Goal: Task Accomplishment & Management: Complete application form

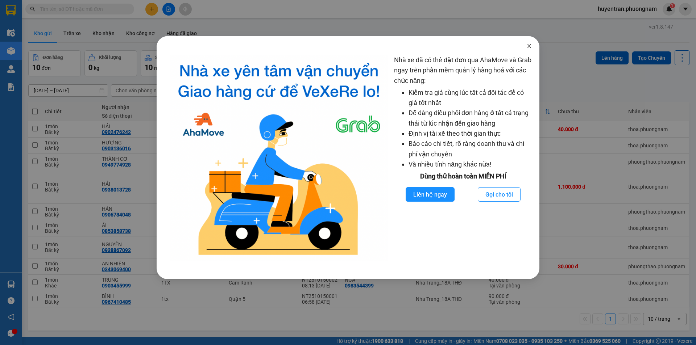
click at [528, 43] on span "Close" at bounding box center [529, 46] width 20 height 20
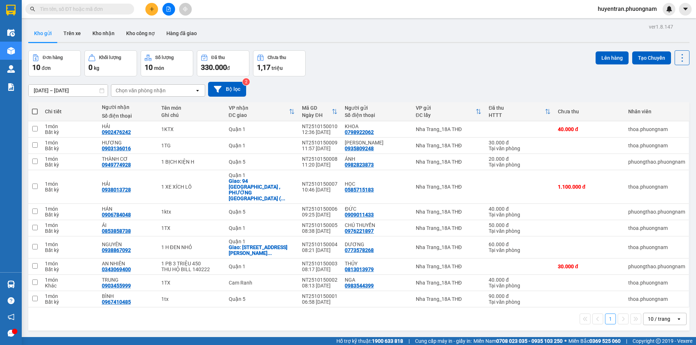
click at [148, 6] on button at bounding box center [151, 9] width 13 height 13
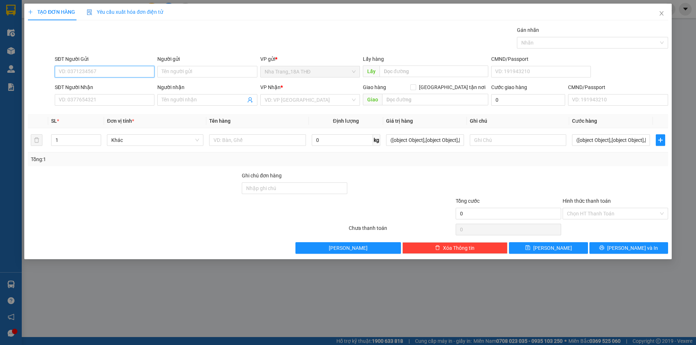
click at [96, 69] on input "SĐT Người Gửi" at bounding box center [105, 72] width 100 height 12
type input "0"
click at [103, 88] on div "0909011433 - ĐỨC" at bounding box center [104, 86] width 91 height 8
type input "0909011433"
type input "ĐỨC"
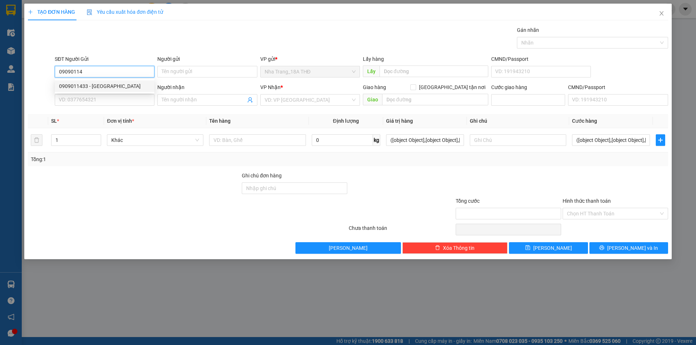
type input "0906784048"
type input "HÁN"
type input "0909011433"
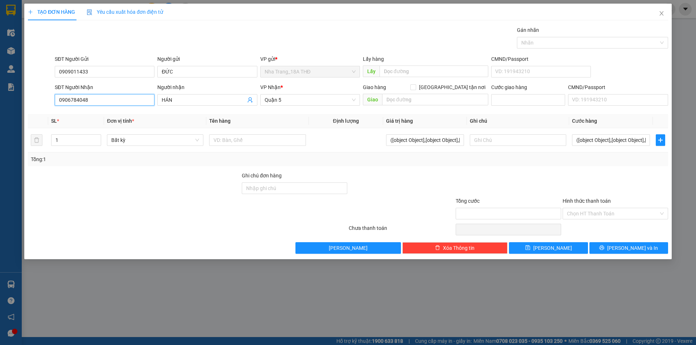
drag, startPoint x: 109, startPoint y: 96, endPoint x: 39, endPoint y: 104, distance: 70.5
click at [39, 104] on div "SĐT Người Nhận 0906784048 Người nhận HÁN VP Nhận * Quận 5 Giao hàng Giao tận nơ…" at bounding box center [348, 95] width 642 height 25
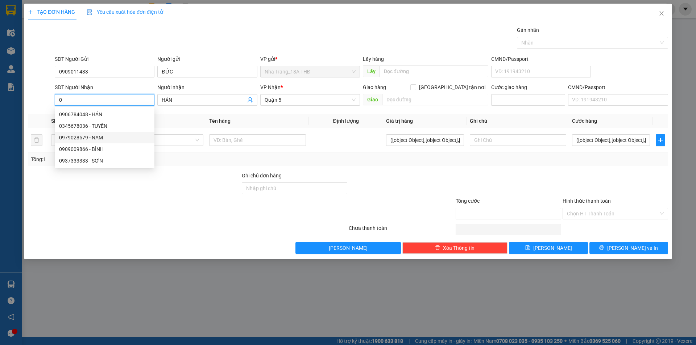
click at [79, 133] on div "0979028579 - NAM" at bounding box center [105, 138] width 100 height 12
type input "0979028579"
type input "NAM"
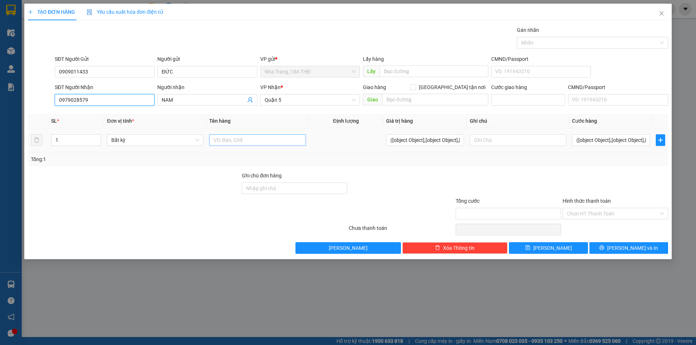
type input "0979028579"
click at [238, 139] on input "text" at bounding box center [257, 140] width 96 height 12
type input "1h"
click at [592, 142] on input "([object Object],[object Object],[object Object],[object Object],[object Object…" at bounding box center [611, 140] width 78 height 12
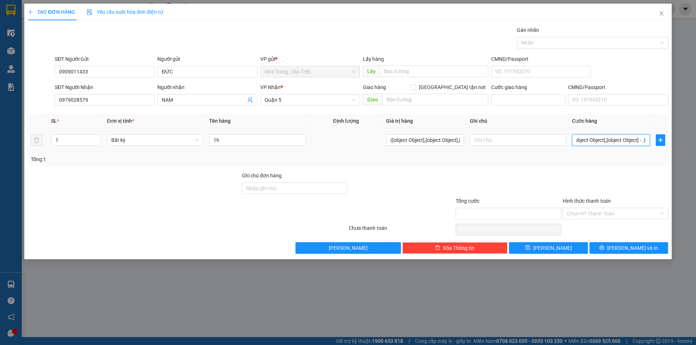
type input "([object Object],[object Object],[object Object],[object Object],[object Object…"
drag, startPoint x: 388, startPoint y: 143, endPoint x: 518, endPoint y: 130, distance: 130.4
click at [552, 131] on tr "1 Bất kỳ 1h ([object Object],[object Object],[object Object],[object Object],[o…" at bounding box center [348, 140] width 640 height 24
drag, startPoint x: 59, startPoint y: 73, endPoint x: 30, endPoint y: 79, distance: 29.6
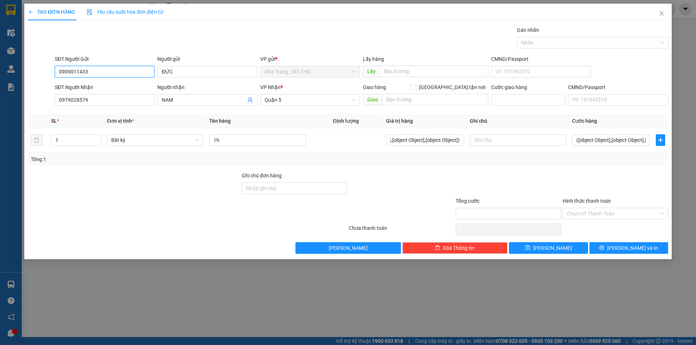
click at [30, 79] on div "SĐT Người Gửi 0909011433 Người gửi ĐỨC VP gửi * Nha Trang_18A THĐ Lấy hàng Lấy …" at bounding box center [348, 67] width 642 height 25
click at [663, 15] on icon "close" at bounding box center [662, 14] width 6 height 6
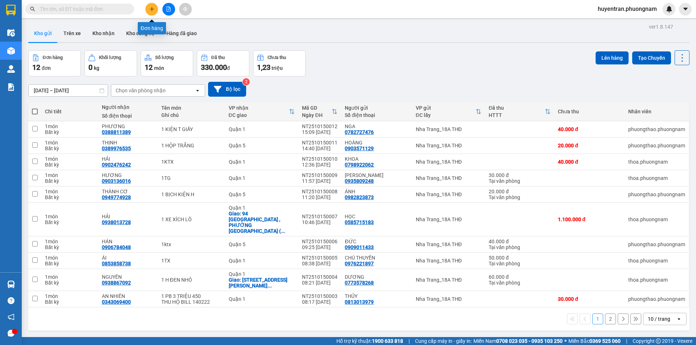
click at [150, 10] on icon "plus" at bounding box center [151, 9] width 5 height 5
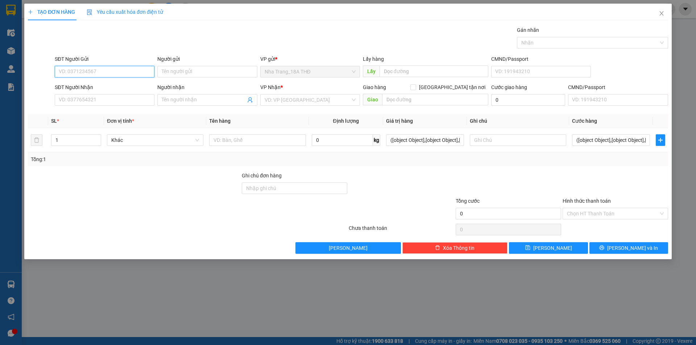
click at [86, 66] on input "SĐT Người Gửi" at bounding box center [105, 72] width 100 height 12
click at [84, 69] on input "SĐT Người Gửi" at bounding box center [105, 72] width 100 height 12
paste input "0909011433"
type input "0909011433"
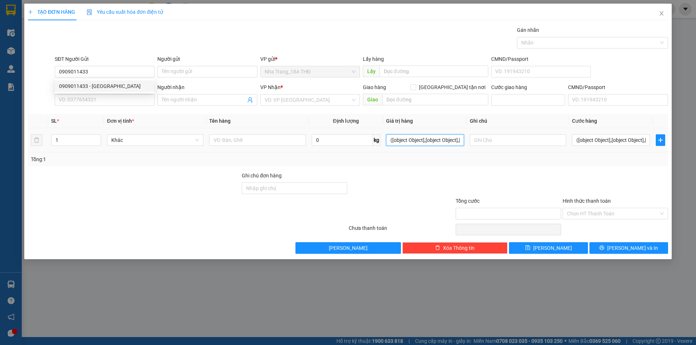
click at [409, 142] on input "([object Object],[object Object],[object Object],[object Object],[object Object…" at bounding box center [425, 140] width 78 height 12
click at [662, 14] on icon "close" at bounding box center [662, 14] width 6 height 6
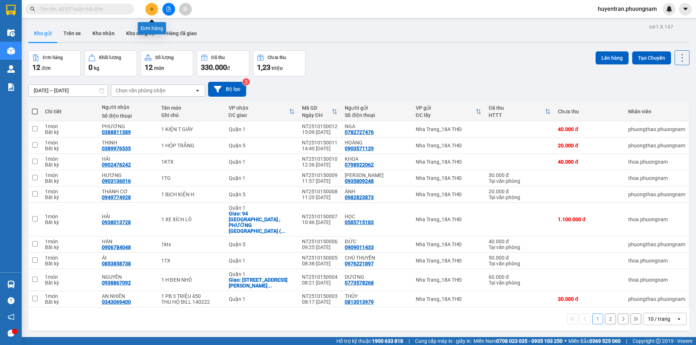
click at [154, 9] on button at bounding box center [151, 9] width 13 height 13
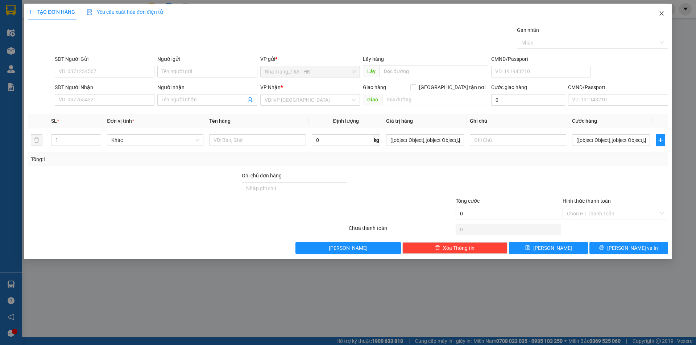
click at [662, 17] on span "Close" at bounding box center [661, 14] width 20 height 20
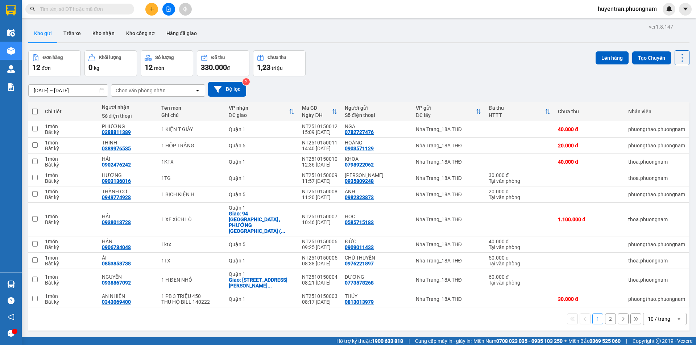
click at [650, 10] on span "huyentran.phuongnam" at bounding box center [627, 8] width 71 height 9
click at [626, 24] on span "Đăng xuất" at bounding box center [630, 22] width 56 height 8
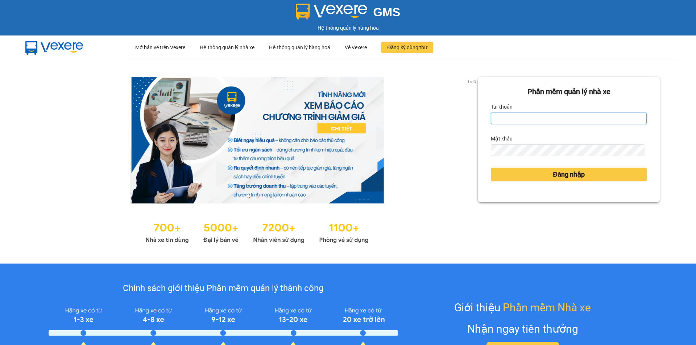
click at [532, 114] on input "Tài khoản" at bounding box center [569, 119] width 156 height 12
type input "huyentran.phuongnam"
click at [532, 158] on form "Phần mềm quản lý nhà xe Tài khoản huyentran.phuongnam Mật khẩu Đăng nhập" at bounding box center [569, 139] width 156 height 107
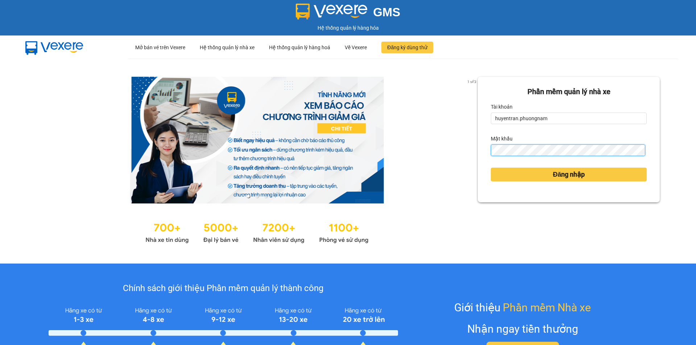
click at [491, 168] on button "Đăng nhập" at bounding box center [569, 175] width 156 height 14
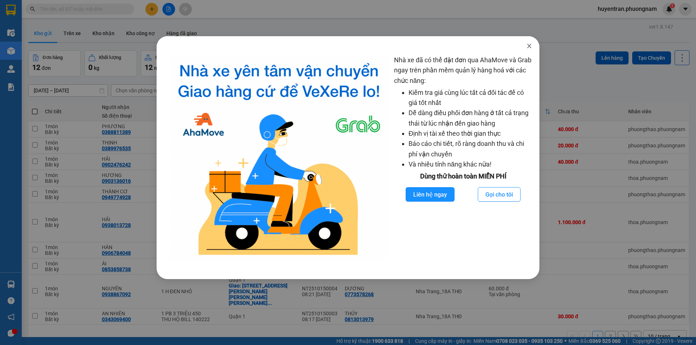
click at [531, 50] on span "Close" at bounding box center [529, 46] width 20 height 20
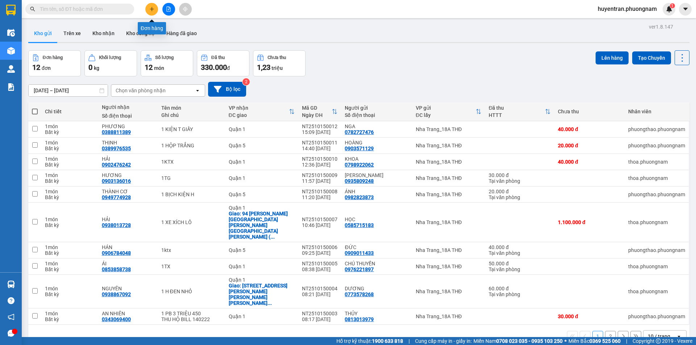
click at [150, 11] on icon "plus" at bounding box center [151, 9] width 5 height 5
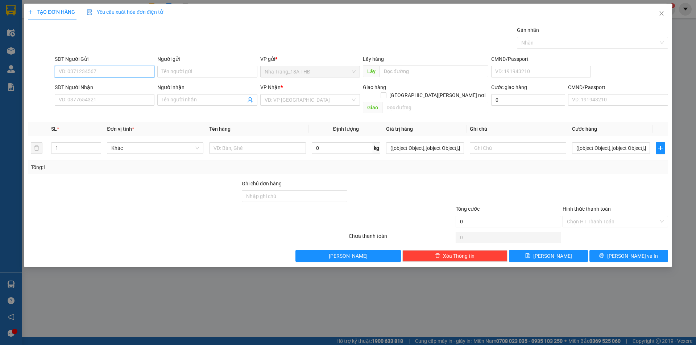
click at [80, 72] on input "SĐT Người Gửi" at bounding box center [105, 72] width 100 height 12
paste input "0909011433"
type input "0909011433"
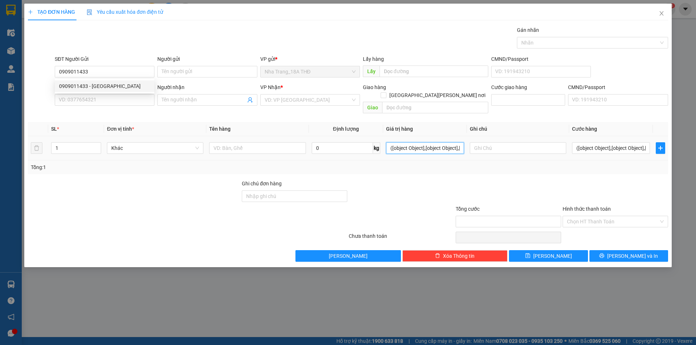
click at [451, 144] on input "([object Object],[object Object],[object Object],[object Object],[object Object…" at bounding box center [425, 148] width 78 height 12
drag, startPoint x: 445, startPoint y: 132, endPoint x: 448, endPoint y: 138, distance: 6.8
click at [445, 136] on td "([object Object],[object Object],[object Object],[object Object],[object Object…" at bounding box center [425, 148] width 84 height 24
click at [423, 142] on input "([object Object],[object Object],[object Object],[object Object],[object Object…" at bounding box center [425, 148] width 78 height 12
drag, startPoint x: 390, startPoint y: 142, endPoint x: 551, endPoint y: 138, distance: 161.3
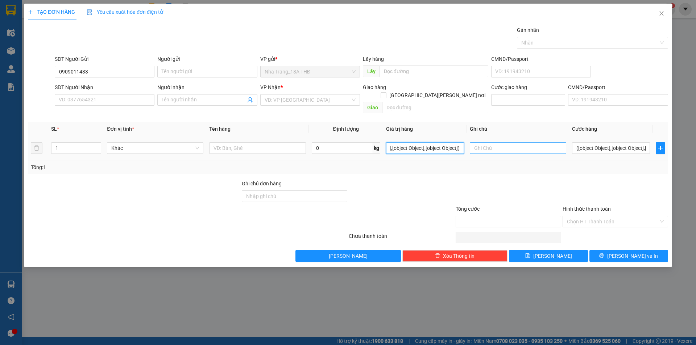
click at [546, 138] on tr "1 Khác 0 kg ([object Object],[object Object],[object Object],[object Object],[o…" at bounding box center [348, 148] width 640 height 24
drag, startPoint x: 390, startPoint y: 144, endPoint x: 560, endPoint y: 140, distance: 169.3
click at [560, 140] on tr "1 Khác 0 kg ([object Object],[object Object],[object Object],[object Object],[o…" at bounding box center [348, 148] width 640 height 24
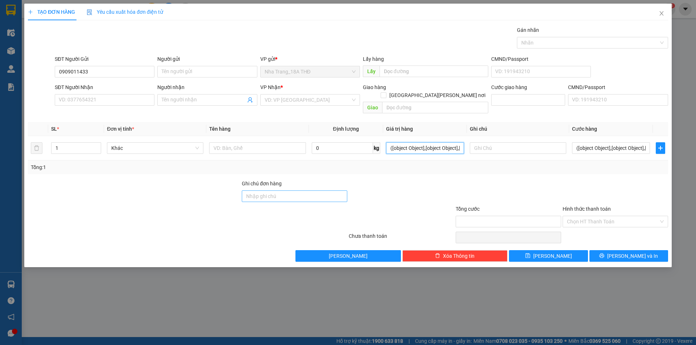
drag, startPoint x: 463, startPoint y: 143, endPoint x: 299, endPoint y: 193, distance: 171.7
click at [299, 193] on div "Transit Pickup Surcharge Ids Transit Deliver Surcharge Ids Transit Deliver Surc…" at bounding box center [348, 144] width 640 height 236
type input "([object Object],[object Object],[object Object],[object Object],[object Object…"
click at [664, 14] on icon "close" at bounding box center [662, 14] width 6 height 6
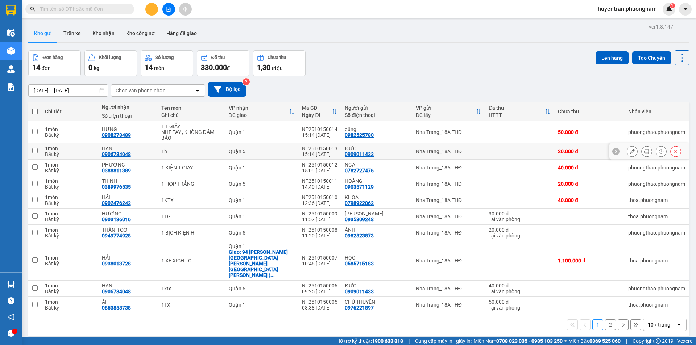
click at [630, 152] on icon at bounding box center [632, 151] width 5 height 5
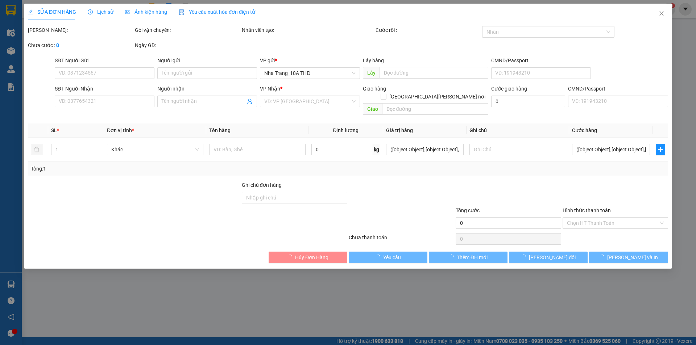
type input "0909011433"
type input "ĐỨC"
type input "0906784048"
type input "HÁN"
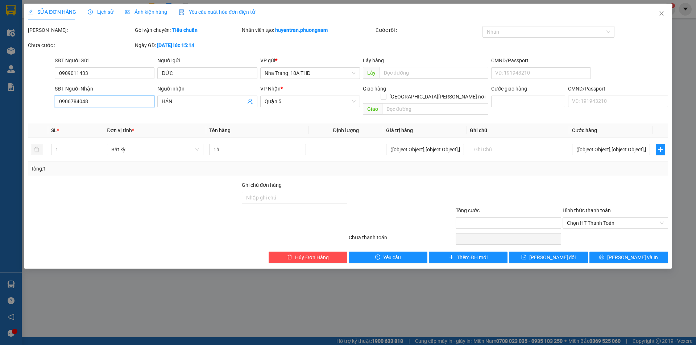
drag, startPoint x: 102, startPoint y: 101, endPoint x: 0, endPoint y: 116, distance: 103.0
click at [0, 116] on div "SỬA ĐƠN HÀNG Lịch sử Ảnh kiện hàng Yêu cầu xuất hóa đơn điện tử Total Paid Fee …" at bounding box center [348, 172] width 696 height 345
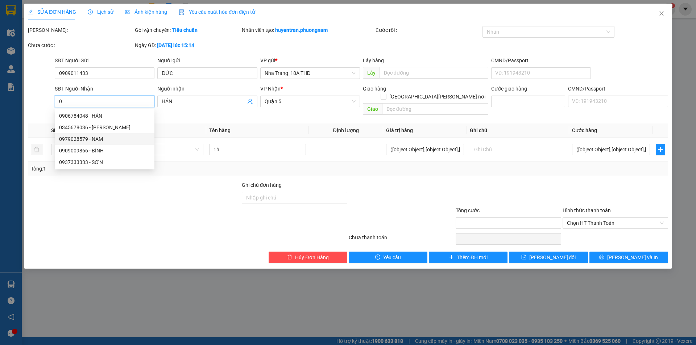
click at [71, 140] on div "0979028579 - NAM" at bounding box center [104, 139] width 91 height 8
type input "0979028579"
type input "NAM"
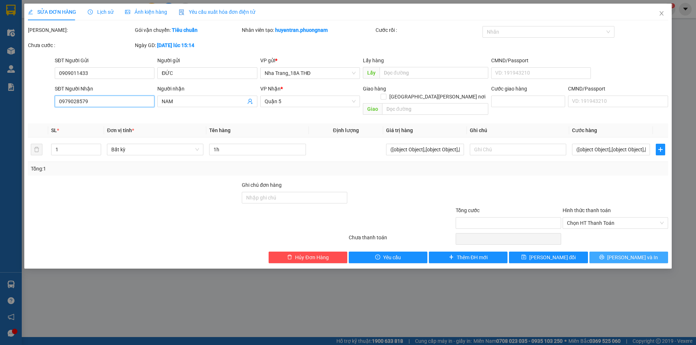
type input "0979028579"
click at [642, 254] on span "[PERSON_NAME] và In" at bounding box center [632, 258] width 51 height 8
click at [645, 252] on button "[PERSON_NAME] và In" at bounding box center [628, 258] width 79 height 12
click at [158, 124] on th "Đơn vị tính *" at bounding box center [155, 131] width 102 height 14
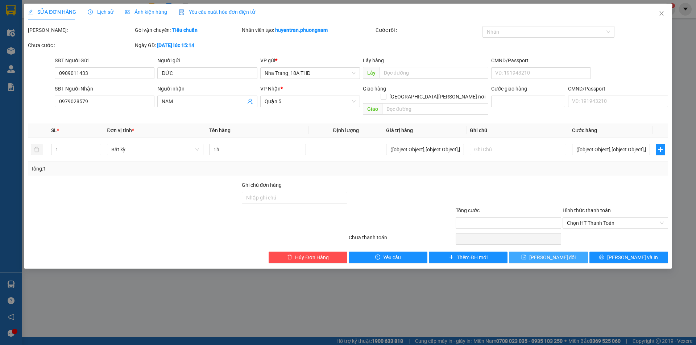
click at [572, 252] on button "Lưu thay đổi" at bounding box center [548, 258] width 79 height 12
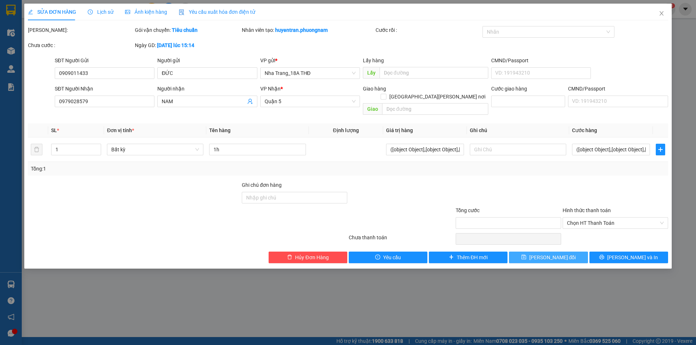
click at [552, 254] on span "Lưu thay đổi" at bounding box center [552, 258] width 47 height 8
drag, startPoint x: 552, startPoint y: 246, endPoint x: 696, endPoint y: 270, distance: 145.2
click at [556, 254] on span "Lưu thay đổi" at bounding box center [552, 258] width 47 height 8
drag, startPoint x: 661, startPoint y: 254, endPoint x: 637, endPoint y: 243, distance: 26.9
click at [656, 254] on button "[PERSON_NAME] và In" at bounding box center [628, 258] width 79 height 12
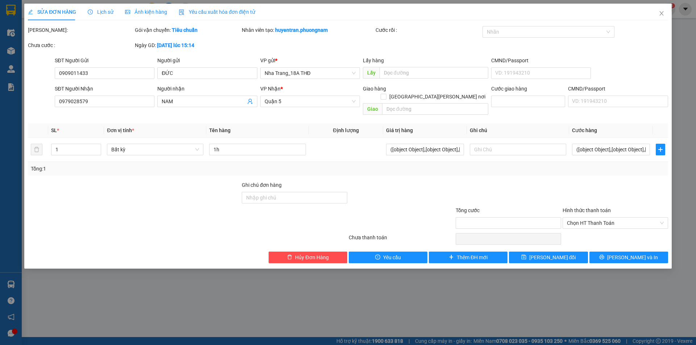
click at [637, 243] on div "Total Paid Fee Total UnPaid Fee (20000) Cash Collection Total Fee Mã ĐH: Gói vậ…" at bounding box center [348, 144] width 640 height 237
click at [635, 254] on span "[PERSON_NAME] và In" at bounding box center [632, 258] width 51 height 8
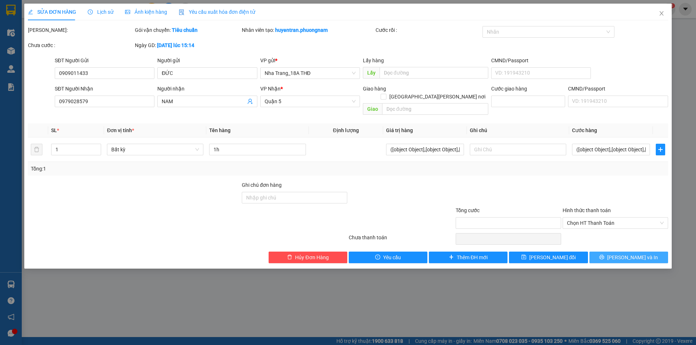
click at [635, 254] on span "[PERSON_NAME] và In" at bounding box center [632, 258] width 51 height 8
click at [661, 15] on icon "close" at bounding box center [662, 14] width 6 height 6
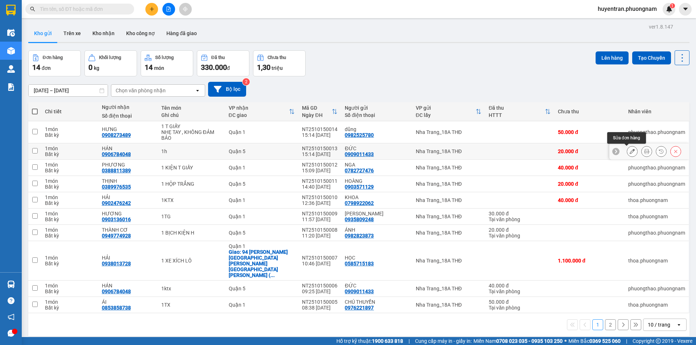
click at [630, 153] on button at bounding box center [632, 151] width 10 height 13
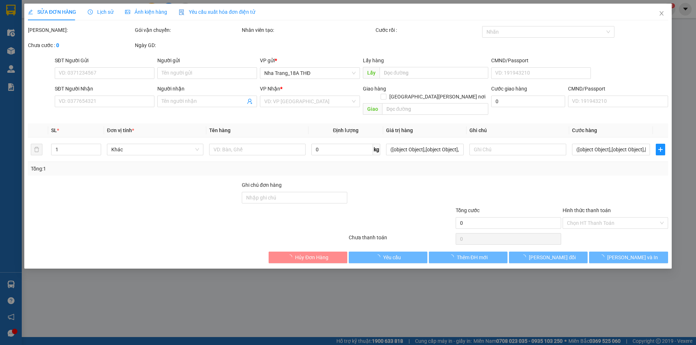
type input "0909011433"
type input "ĐỨC"
type input "0906784048"
type input "HÁN"
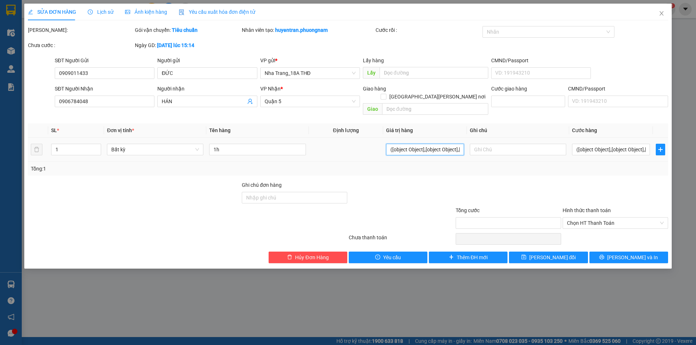
click at [397, 144] on input "([object Object],[object Object],[object Object],[object Object],[object Object…" at bounding box center [425, 150] width 78 height 12
click at [184, 142] on div "Bất kỳ" at bounding box center [155, 149] width 96 height 14
click at [181, 144] on span "Bất kỳ" at bounding box center [155, 149] width 88 height 11
click at [422, 144] on input "([object Object],[object Object],[object Object],[object Object],[object Object…" at bounding box center [425, 150] width 78 height 12
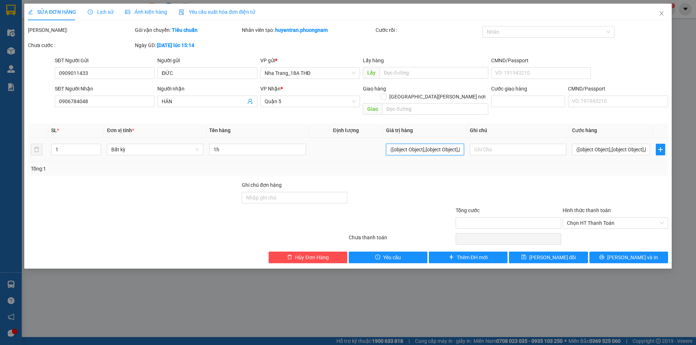
click at [419, 144] on input "([object Object],[object Object],[object Object],[object Object],[object Object…" at bounding box center [425, 150] width 78 height 12
click at [566, 107] on div "Cước giao hàng" at bounding box center [528, 101] width 77 height 33
click at [618, 144] on input "([object Object],[object Object],[object Object],[object Object],[object Object…" at bounding box center [611, 150] width 78 height 12
click at [115, 103] on input "0906784048" at bounding box center [105, 102] width 100 height 12
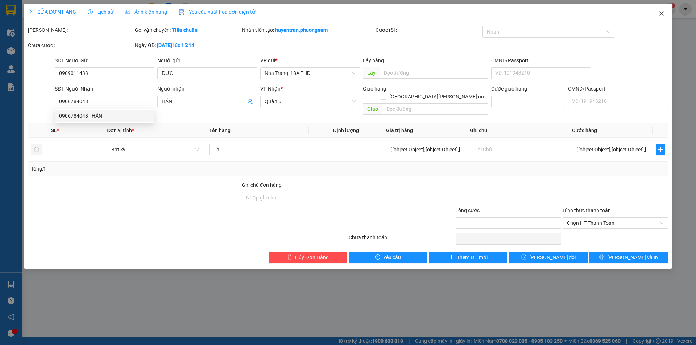
click at [661, 13] on icon "close" at bounding box center [662, 14] width 6 height 6
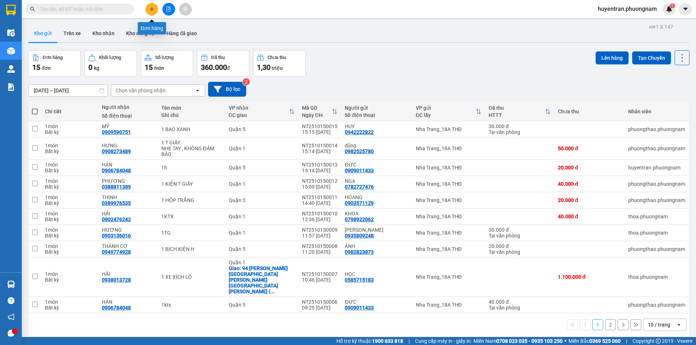
click at [154, 4] on button at bounding box center [151, 9] width 13 height 13
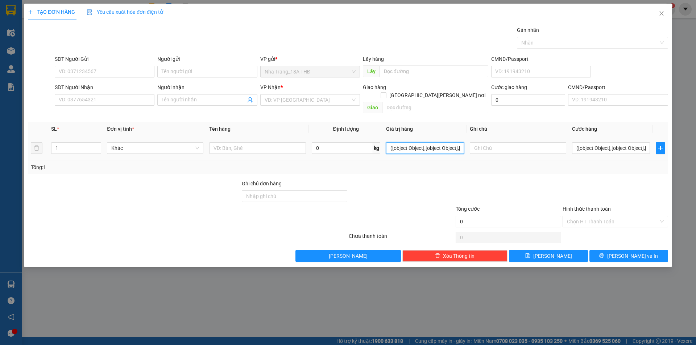
click at [423, 142] on input "([object Object],[object Object],[object Object],[object Object],[object Object…" at bounding box center [425, 148] width 78 height 12
drag, startPoint x: 441, startPoint y: 140, endPoint x: 390, endPoint y: 147, distance: 52.3
click at [435, 142] on input "([object Object],[object Object],[object Object],[object Object],[object Object…" at bounding box center [425, 148] width 78 height 12
drag, startPoint x: 391, startPoint y: 142, endPoint x: 695, endPoint y: 154, distance: 304.3
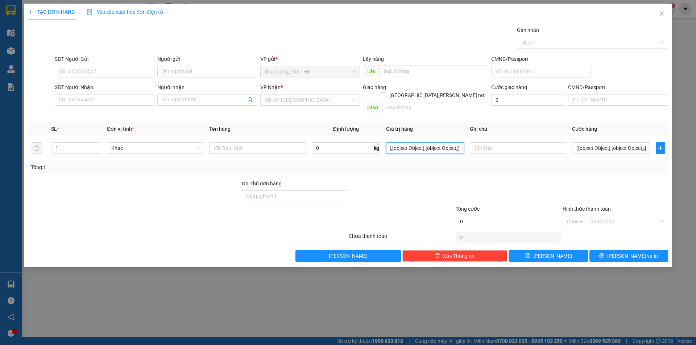
click at [695, 154] on div "TẠO ĐƠN HÀNG Yêu cầu xuất hóa đơn điện tử Transit Pickup Surcharge Ids Transit …" at bounding box center [348, 172] width 696 height 345
click at [629, 142] on input "([object Object],[object Object],[object Object],[object Object],[object Object…" at bounding box center [611, 148] width 78 height 12
type input "([object Object],[object Object],[object Object],[object Object],[object Object…"
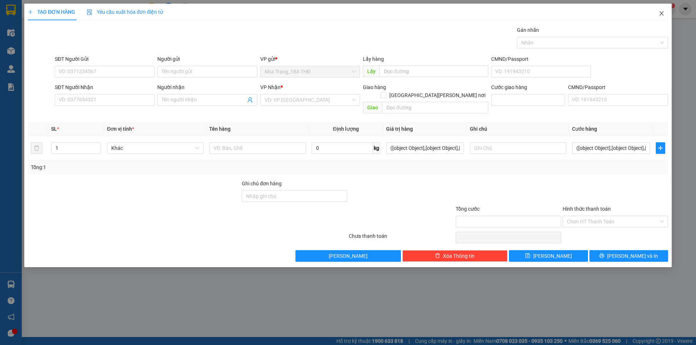
click at [665, 12] on span "Close" at bounding box center [661, 14] width 20 height 20
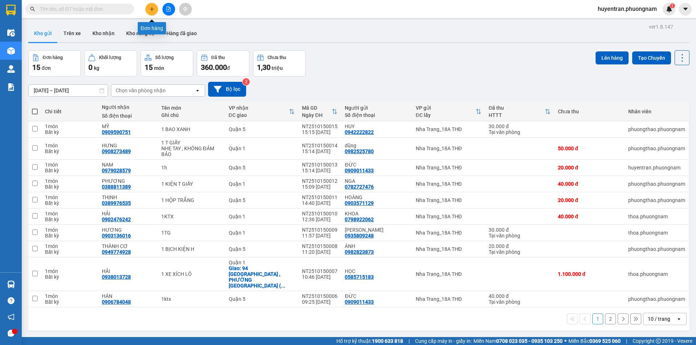
click at [149, 6] on button at bounding box center [151, 9] width 13 height 13
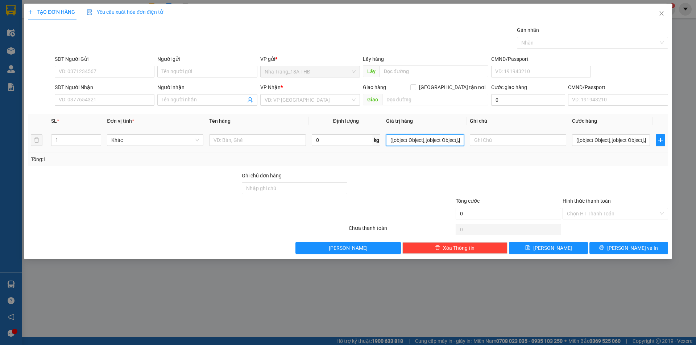
click at [401, 142] on input "([object Object],[object Object],[object Object],[object Object],[object Object…" at bounding box center [425, 140] width 78 height 12
click at [451, 142] on input "([object Object],[object Object],[object Object],[object Object],[object Object…" at bounding box center [425, 140] width 78 height 12
click at [462, 141] on input "([object Object],[object Object],[object Object],[object Object],[object Object…" at bounding box center [425, 140] width 78 height 12
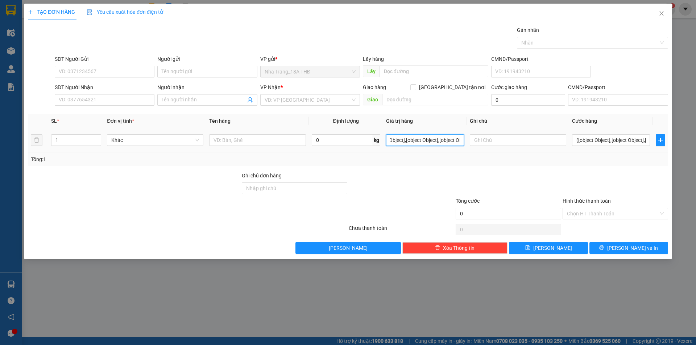
scroll to position [0, 39]
click at [462, 141] on input "([object Object],[object Object],[object Object],[object Object],[object Object…" at bounding box center [425, 140] width 78 height 12
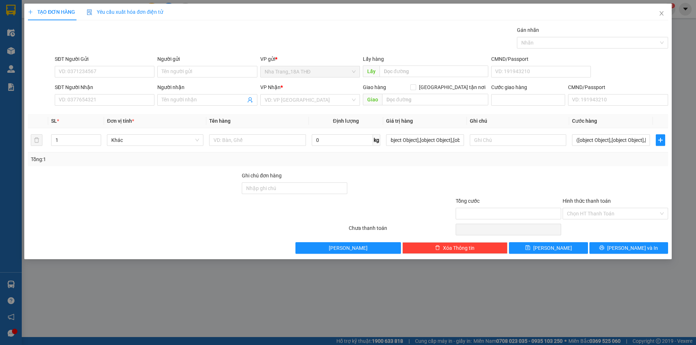
click at [393, 180] on div at bounding box center [401, 184] width 107 height 25
click at [449, 142] on input "([object Object],[object Object],[object Object],[object Object],[object Object…" at bounding box center [425, 140] width 78 height 12
click at [426, 141] on input "([object Object],[object Object],[object Object],[object Object],[object Object…" at bounding box center [425, 140] width 78 height 12
click at [426, 136] on input "([object Object],[object Object],[object Object],[object Object],[object Object…" at bounding box center [425, 140] width 78 height 12
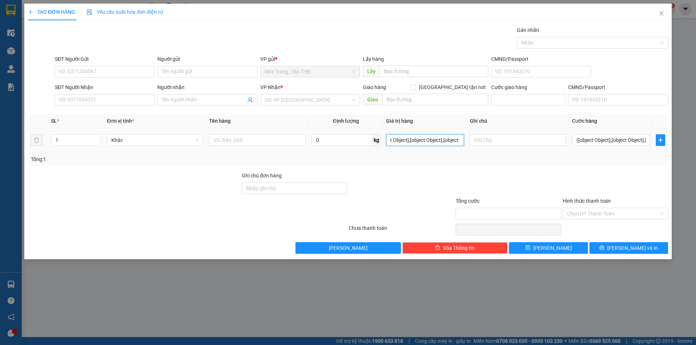
scroll to position [0, 241]
drag, startPoint x: 390, startPoint y: 142, endPoint x: 594, endPoint y: 150, distance: 203.5
click at [594, 150] on tr "1 Khác 0 kg ([object Object],[object Object],[object Object],[object Object],[o…" at bounding box center [348, 140] width 640 height 24
drag, startPoint x: 461, startPoint y: 144, endPoint x: 307, endPoint y: 181, distance: 158.3
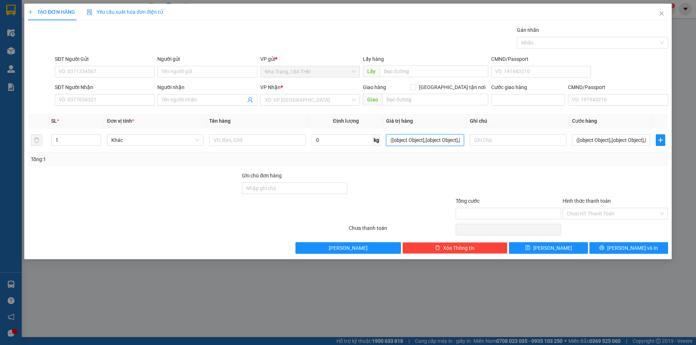
click at [307, 181] on div "Transit Pickup Surcharge Ids Transit Deliver Surcharge Ids Transit Deliver Surc…" at bounding box center [348, 140] width 640 height 228
type input "([object Object],[object Object],[object Object],[object Object],[object Object…"
click at [588, 141] on input "([object Object],[object Object],[object Object],[object Object],[object Object…" at bounding box center [611, 140] width 78 height 12
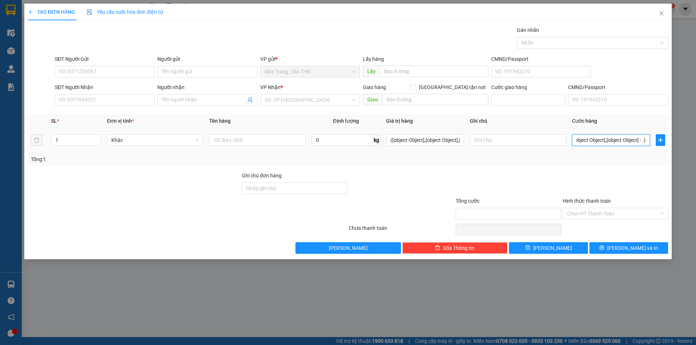
type input "([object Object],[object Object],[object Object],[object Object],[object Object…"
click at [664, 13] on icon "close" at bounding box center [662, 14] width 6 height 6
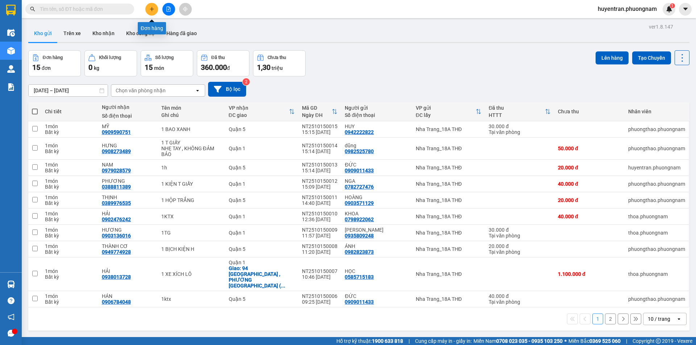
click at [153, 12] on button at bounding box center [151, 9] width 13 height 13
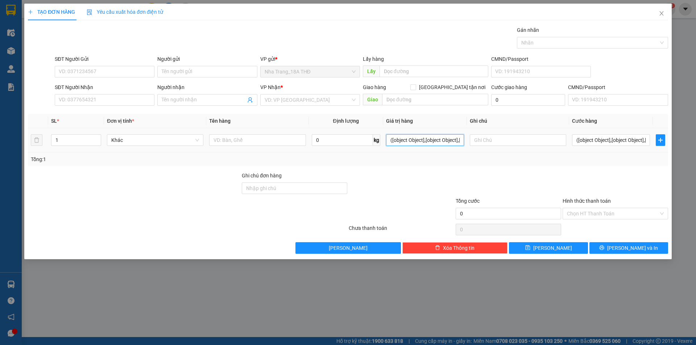
click at [418, 145] on input "([object Object],[object Object],[object Object],[object Object],[object Object…" at bounding box center [425, 140] width 78 height 12
click at [660, 16] on icon "close" at bounding box center [661, 13] width 4 height 4
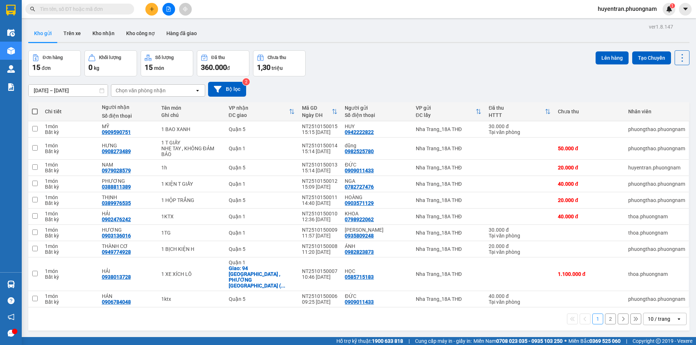
click at [128, 11] on span at bounding box center [129, 9] width 4 height 8
click at [150, 12] on button at bounding box center [151, 9] width 13 height 13
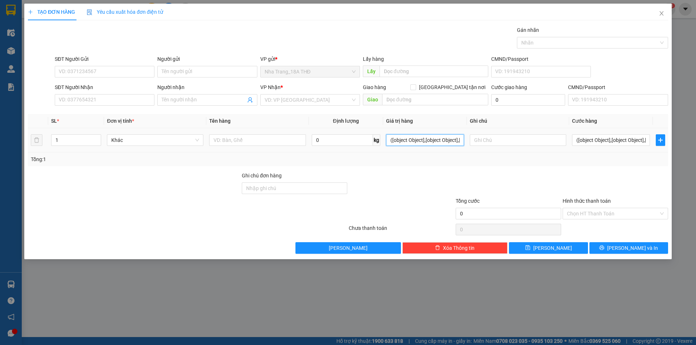
click at [424, 137] on input "([object Object],[object Object],[object Object],[object Object],[object Object…" at bounding box center [425, 140] width 78 height 12
click at [660, 13] on icon "close" at bounding box center [662, 14] width 6 height 6
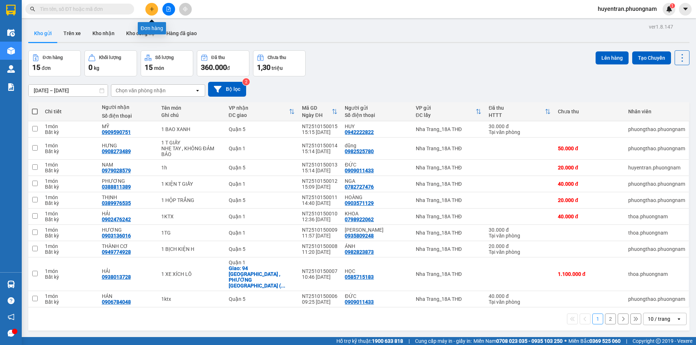
click at [159, 9] on div at bounding box center [168, 9] width 54 height 13
click at [154, 12] on button at bounding box center [151, 9] width 13 height 13
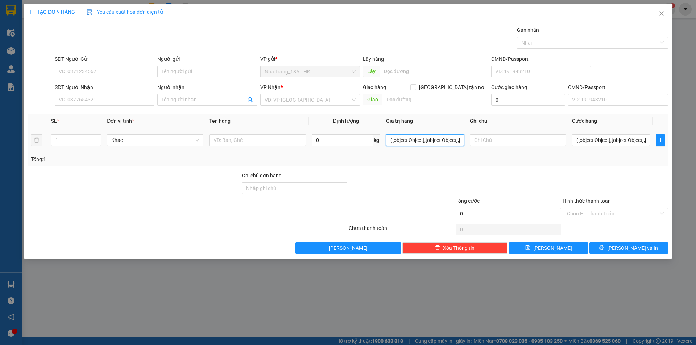
click at [457, 141] on input "([object Object],[object Object],[object Object],[object Object],[object Object…" at bounding box center [425, 140] width 78 height 12
click at [417, 137] on input "([object Object],[object Object],[object Object],[object Object],[object Object…" at bounding box center [425, 140] width 78 height 12
drag, startPoint x: 424, startPoint y: 137, endPoint x: 696, endPoint y: 175, distance: 274.5
click at [696, 175] on div "TẠO ĐƠN HÀNG Yêu cầu xuất hóa đơn điện tử Transit Pickup Surcharge Ids Transit …" at bounding box center [348, 172] width 696 height 345
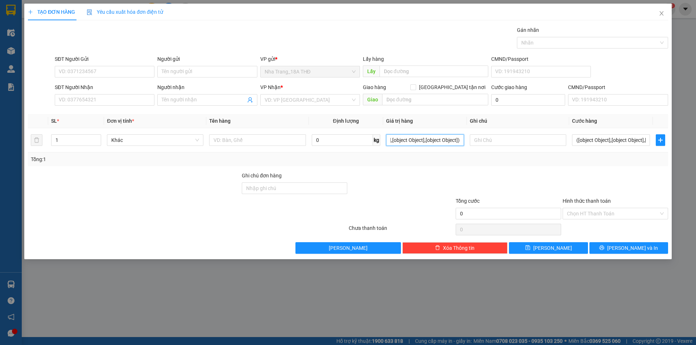
type input "([object Object],[object Object],[object Object],[object Object],[object Object…"
click at [660, 11] on icon "close" at bounding box center [662, 14] width 6 height 6
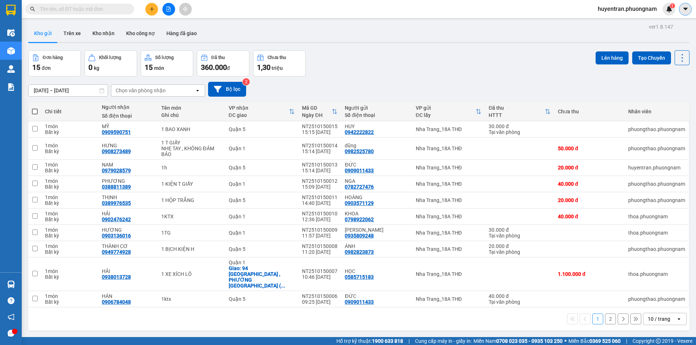
click at [688, 10] on icon "caret-down" at bounding box center [685, 9] width 7 height 7
click at [605, 12] on span "huyentran.phuongnam" at bounding box center [627, 8] width 71 height 9
click at [612, 19] on span "Đăng xuất" at bounding box center [630, 22] width 56 height 8
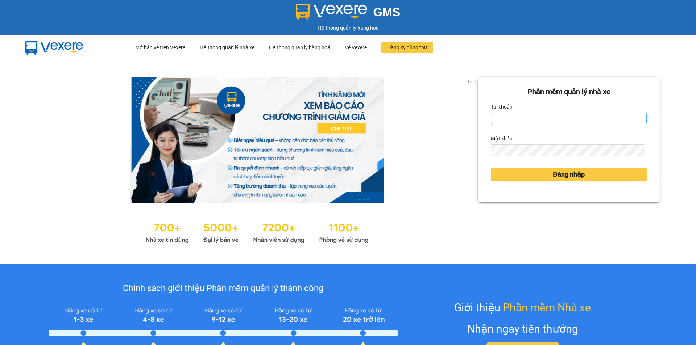
drag, startPoint x: 548, startPoint y: 112, endPoint x: 547, endPoint y: 116, distance: 4.6
click at [547, 116] on div "Tài khoản" at bounding box center [569, 112] width 156 height 23
click at [545, 122] on input "Tài khoản" at bounding box center [569, 119] width 156 height 12
type input "huyentran.phuongnam"
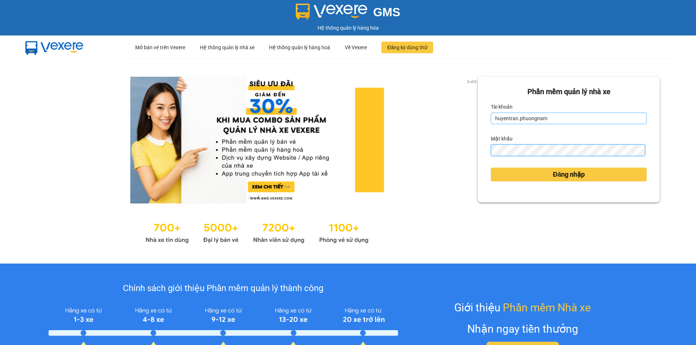
click at [491, 168] on button "Đăng nhập" at bounding box center [569, 175] width 156 height 14
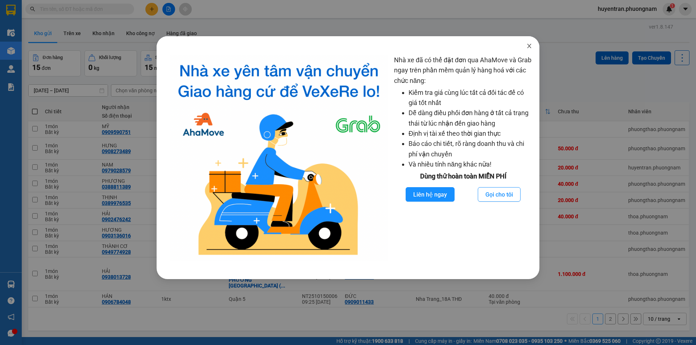
click at [530, 46] on icon "close" at bounding box center [529, 46] width 6 height 6
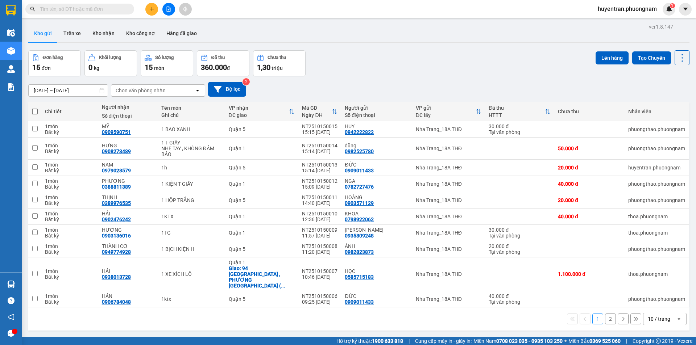
click at [150, 11] on icon "plus" at bounding box center [151, 9] width 5 height 5
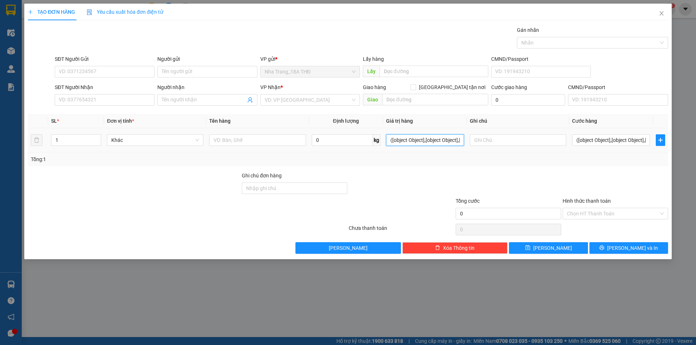
click at [430, 142] on input "([object Object],[object Object],[object Object],[object Object],[object Object…" at bounding box center [425, 140] width 78 height 12
click at [437, 140] on input "([object Object],[object Object],[object Object],[object Object],[object Object…" at bounding box center [425, 140] width 78 height 12
click at [451, 137] on input "([object Object],[object Object],[object Object],[object Object],[object Object…" at bounding box center [425, 140] width 78 height 12
drag, startPoint x: 461, startPoint y: 141, endPoint x: 324, endPoint y: 166, distance: 139.3
click at [324, 166] on div "Transit Pickup Surcharge Ids Transit Deliver Surcharge Ids Transit Deliver Surc…" at bounding box center [348, 140] width 640 height 228
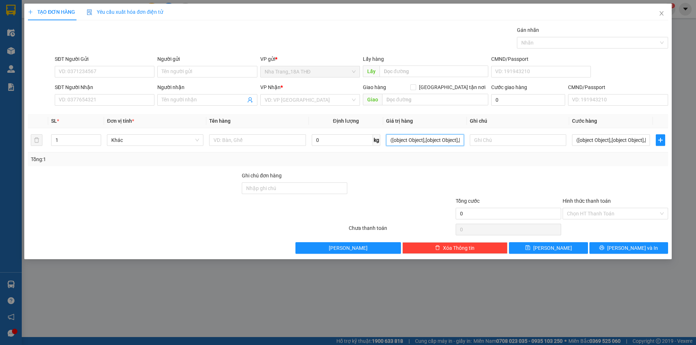
type input "([object Object],[object Object],[object Object],[object Object],[object Object…"
click at [601, 144] on input "([object Object],[object Object],[object Object],[object Object],[object Object…" at bounding box center [611, 140] width 78 height 12
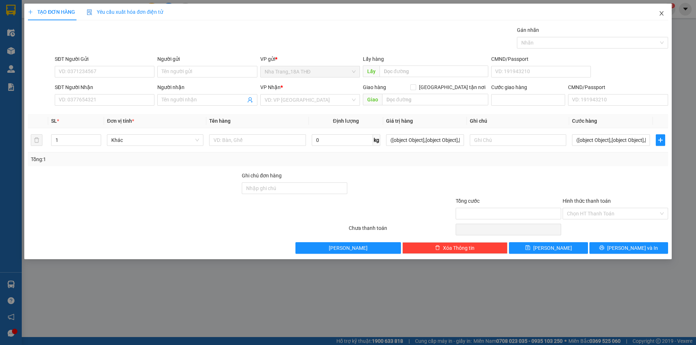
click at [660, 15] on icon "close" at bounding box center [661, 13] width 4 height 4
